Goal: Task Accomplishment & Management: Manage account settings

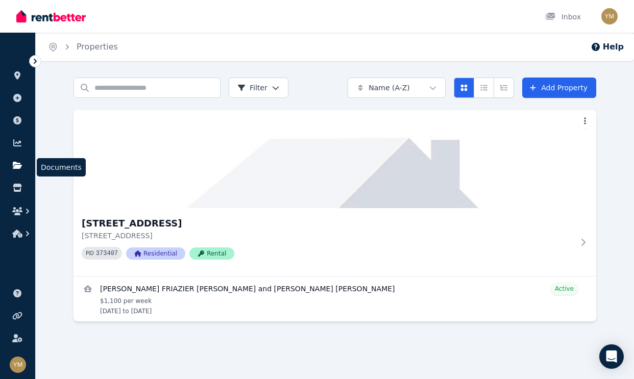
click at [18, 163] on icon at bounding box center [17, 165] width 9 height 7
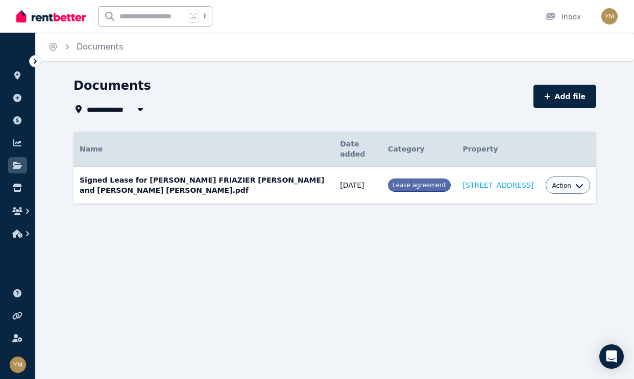
click at [573, 186] on button "Action" at bounding box center [568, 186] width 32 height 8
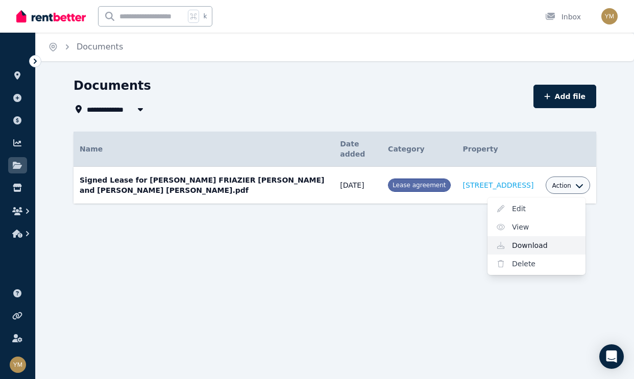
click at [537, 241] on link "Download" at bounding box center [536, 245] width 98 height 18
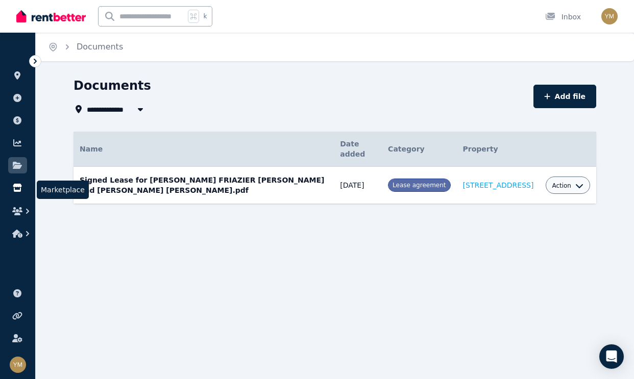
click at [16, 187] on icon at bounding box center [17, 188] width 9 height 8
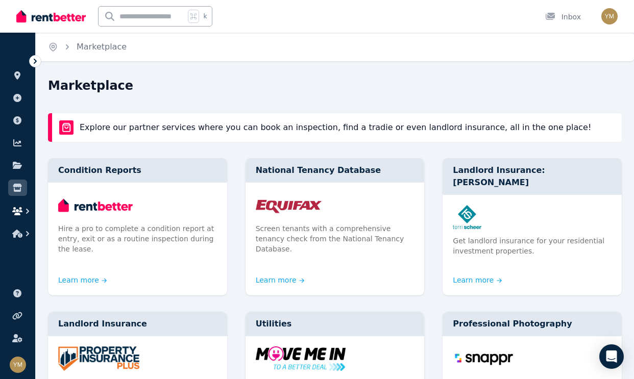
click at [18, 207] on button "button" at bounding box center [17, 211] width 19 height 18
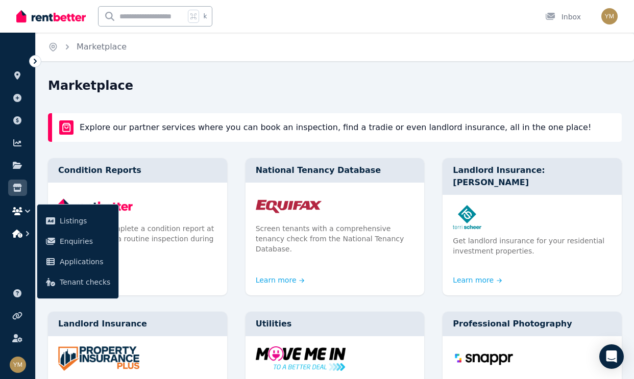
click at [21, 233] on icon "button" at bounding box center [17, 234] width 10 height 8
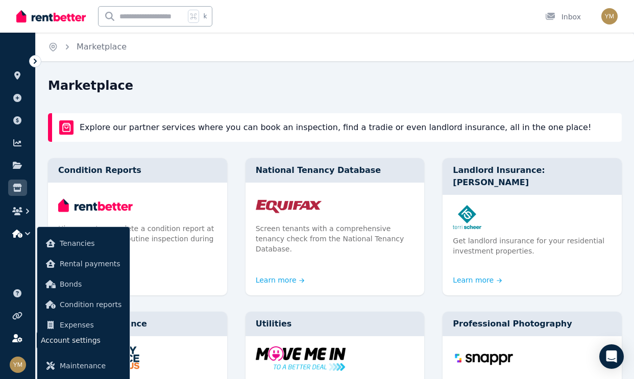
click at [19, 337] on icon at bounding box center [17, 338] width 10 height 8
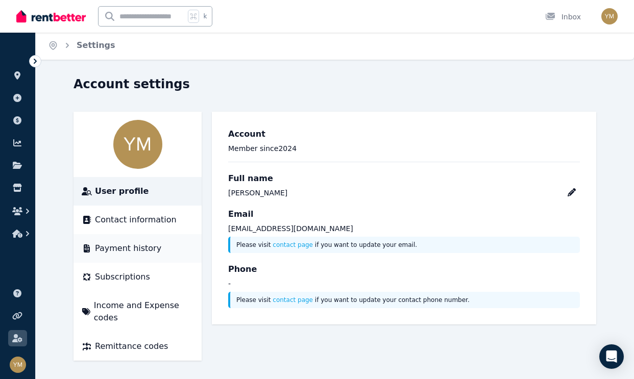
scroll to position [2, 0]
click at [132, 273] on span "Subscriptions" at bounding box center [122, 277] width 55 height 12
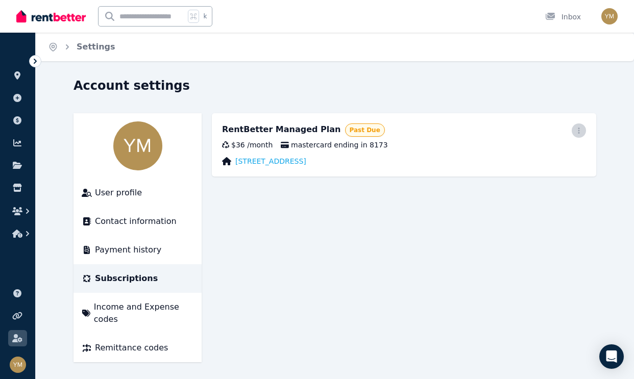
click at [576, 129] on icon "button" at bounding box center [579, 130] width 8 height 7
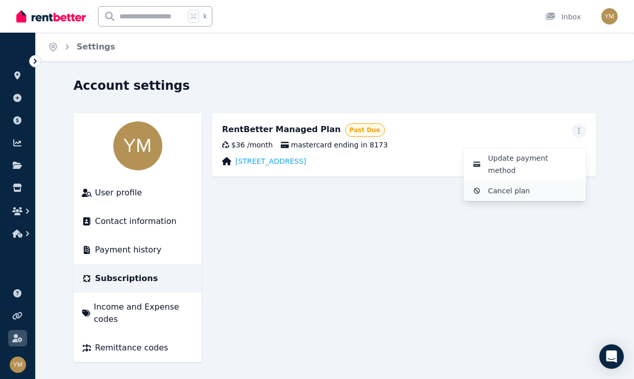
click at [526, 185] on span "Cancel plan" at bounding box center [533, 191] width 90 height 12
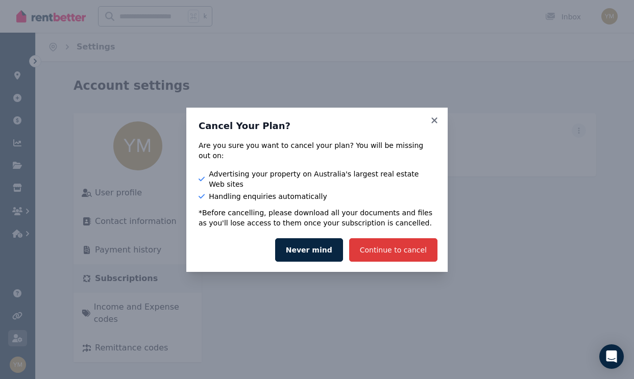
click at [409, 239] on button "Continue to cancel" at bounding box center [393, 249] width 88 height 23
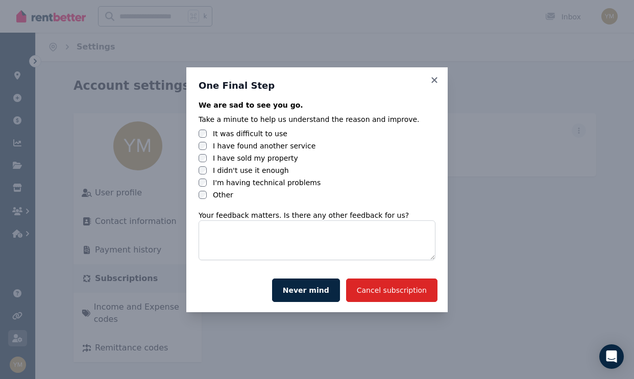
click at [260, 131] on label "It was difficult to use" at bounding box center [250, 134] width 74 height 10
click at [251, 169] on label "I didn't use it enough" at bounding box center [251, 170] width 76 height 10
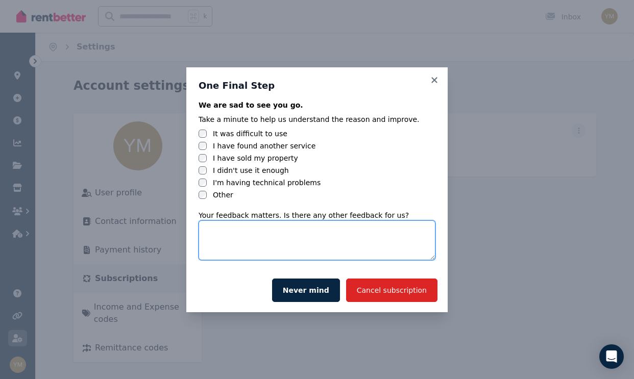
click at [243, 231] on textarea at bounding box center [316, 240] width 237 height 40
type textarea "*"
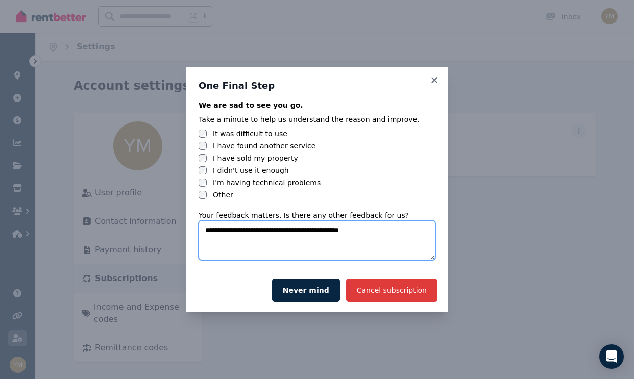
type textarea "**********"
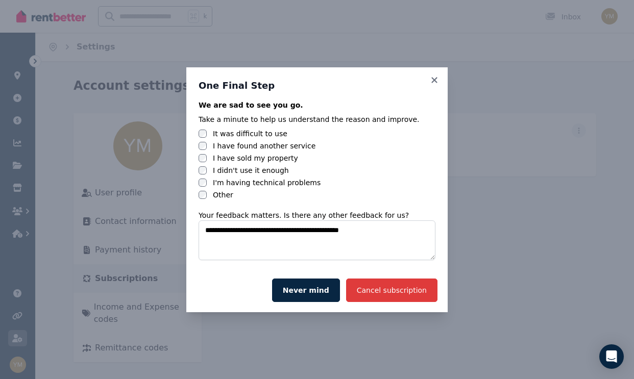
click at [368, 292] on button "Cancel subscription" at bounding box center [391, 290] width 91 height 23
